Goal: Navigation & Orientation: Understand site structure

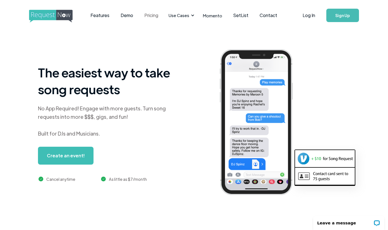
click at [151, 15] on link "Pricing" at bounding box center [151, 15] width 25 height 17
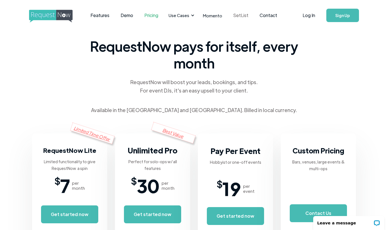
click at [236, 18] on link "SetList" at bounding box center [241, 15] width 26 height 17
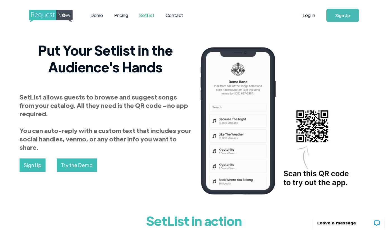
click at [50, 15] on img "home" at bounding box center [56, 16] width 54 height 13
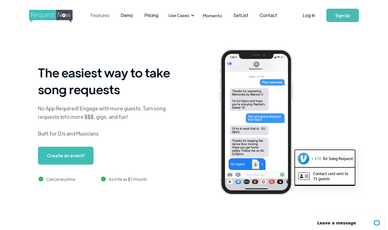
click at [102, 18] on link "Features" at bounding box center [100, 15] width 30 height 17
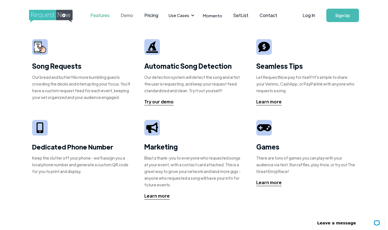
click at [122, 16] on link "Demo" at bounding box center [127, 15] width 24 height 17
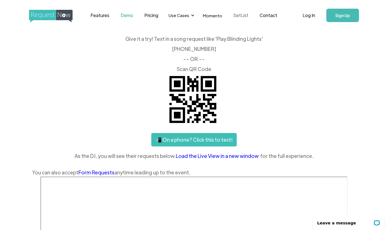
click at [236, 17] on link "SetList" at bounding box center [241, 15] width 26 height 17
click at [103, 16] on link "Features" at bounding box center [100, 15] width 30 height 17
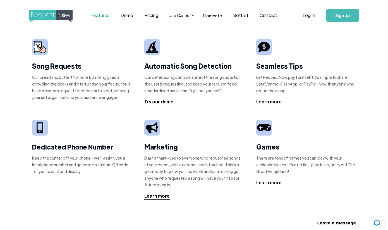
click at [68, 54] on div "Song Requests Our bread and butter! No more bumbling guests crowding the decks …" at bounding box center [82, 72] width 100 height 66
